Goal: Task Accomplishment & Management: Manage account settings

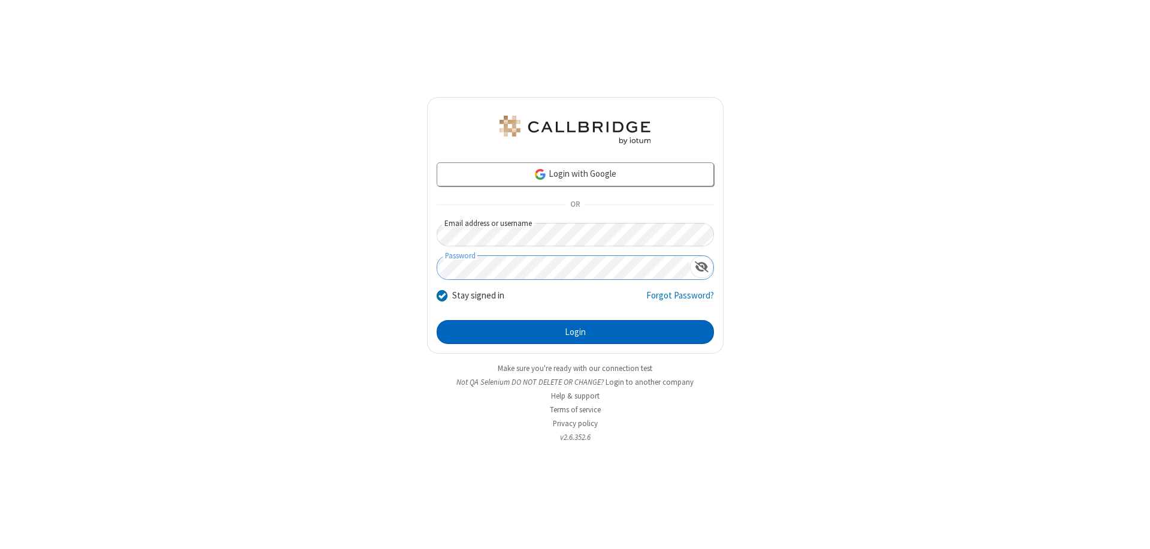
click at [575, 332] on button "Login" at bounding box center [575, 332] width 277 height 24
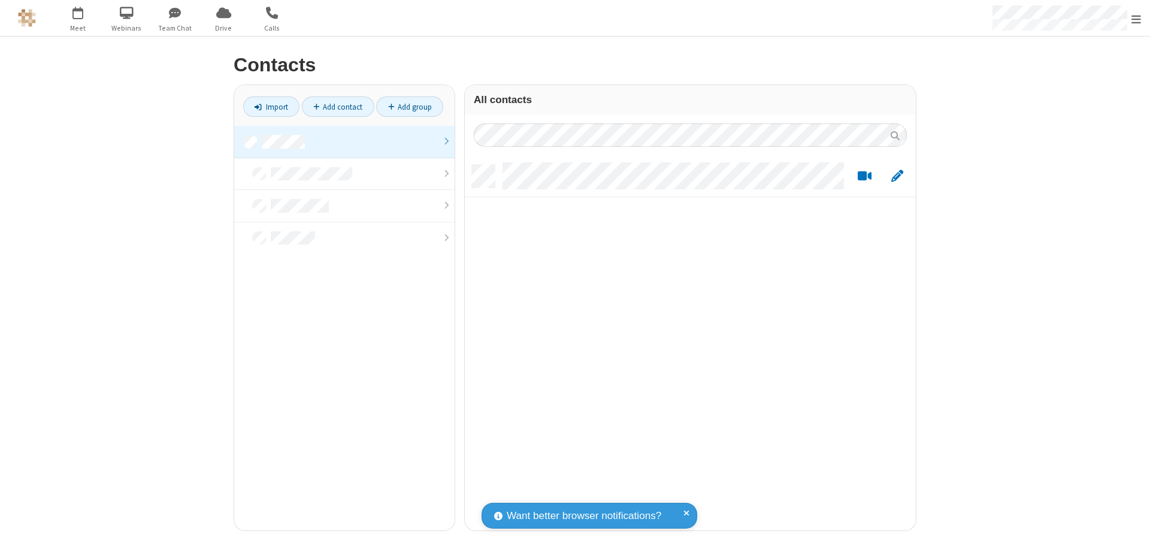
scroll to position [365, 442]
click at [344, 141] on link at bounding box center [344, 142] width 220 height 32
click at [338, 107] on link "Add contact" at bounding box center [338, 106] width 72 height 20
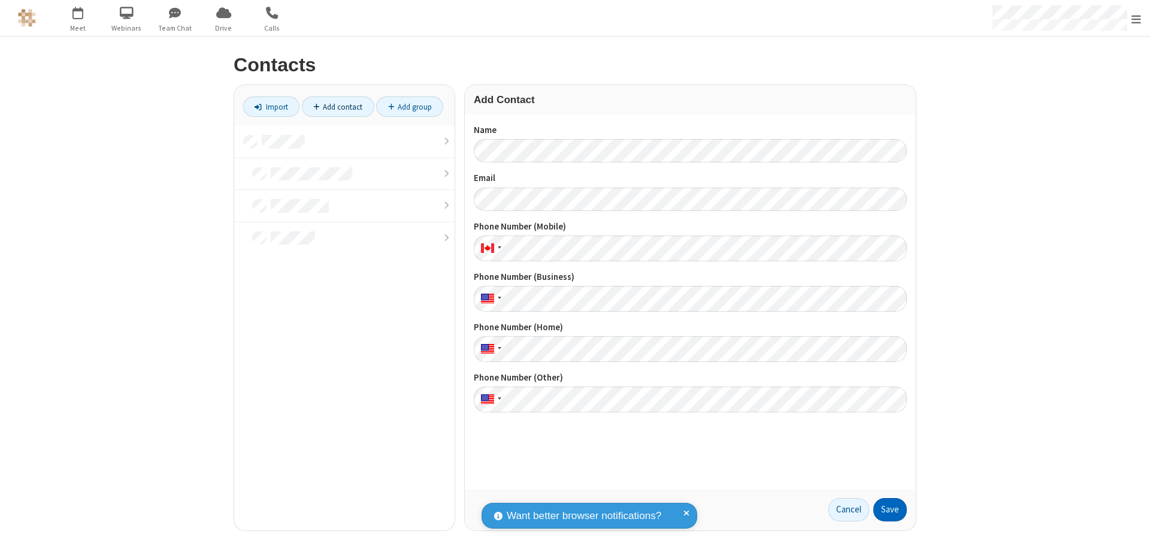
click at [890, 509] on button "Save" at bounding box center [890, 510] width 34 height 24
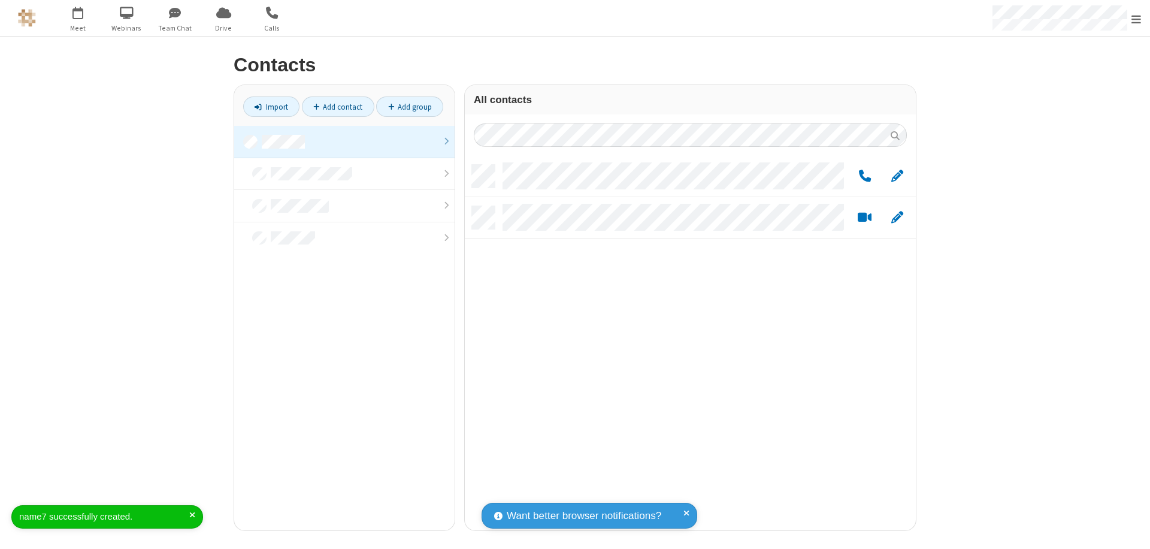
scroll to position [365, 442]
